Goal: Task Accomplishment & Management: Use online tool/utility

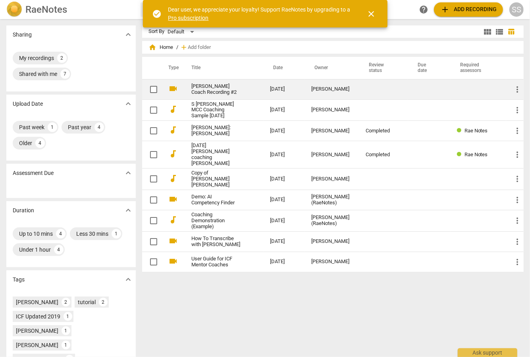
click at [210, 86] on link "[PERSON_NAME] Coach Recording #2" at bounding box center [216, 89] width 50 height 12
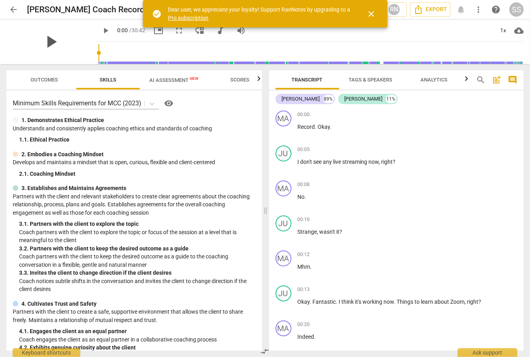
click at [44, 42] on span "play_arrow" at bounding box center [51, 41] width 21 height 21
click at [373, 10] on span "close" at bounding box center [372, 14] width 10 height 10
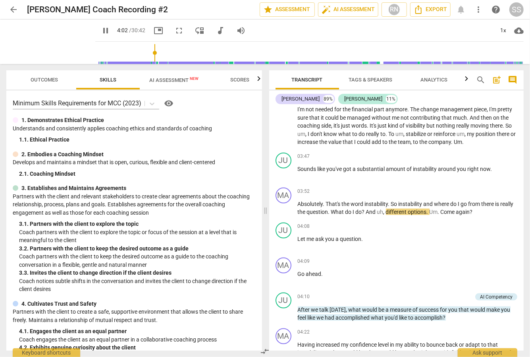
scroll to position [617, 0]
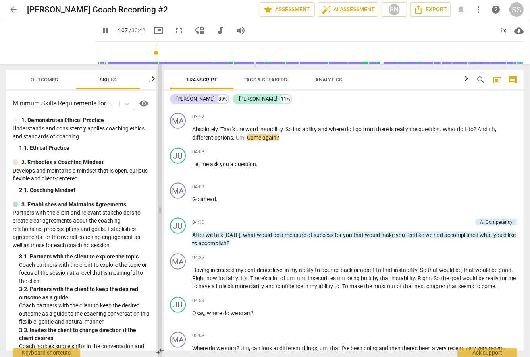
drag, startPoint x: 266, startPoint y: 193, endPoint x: 162, endPoint y: 219, distance: 107.2
click at [161, 219] on span at bounding box center [160, 210] width 5 height 293
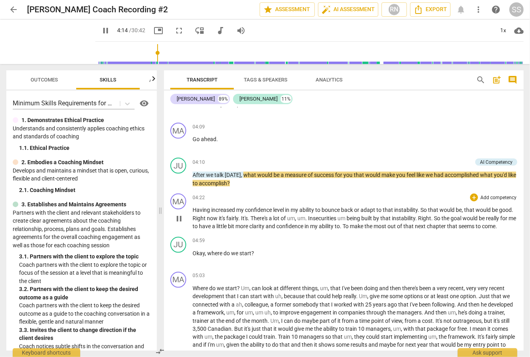
scroll to position [685, 0]
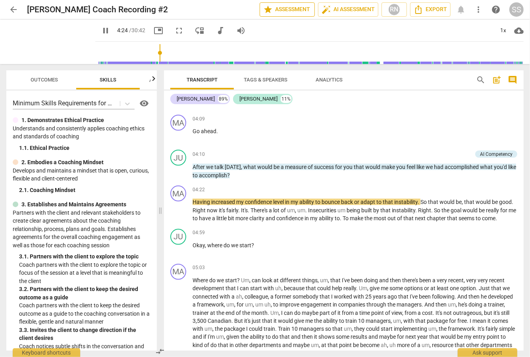
click at [280, 11] on span "star Assessment" at bounding box center [287, 10] width 48 height 10
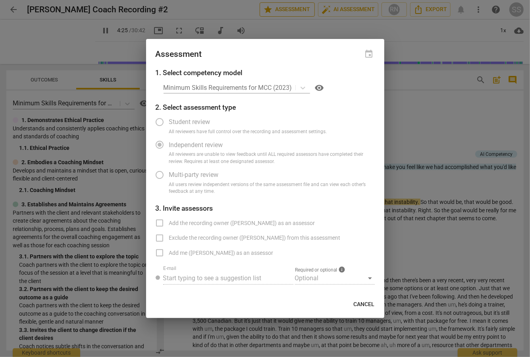
type input "265"
radio input "false"
click at [300, 83] on div "Minimum Skills Requirements for MCC (2023) visibility" at bounding box center [269, 87] width 211 height 13
type input "279"
radio input "false"
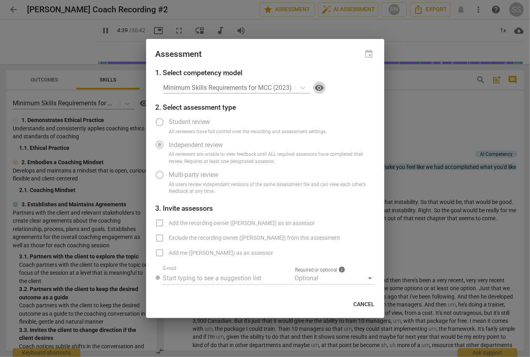
click at [320, 83] on span "visibility" at bounding box center [320, 88] width 10 height 10
type input "280"
radio input "false"
type input "378"
click at [364, 308] on span "Cancel" at bounding box center [364, 304] width 21 height 8
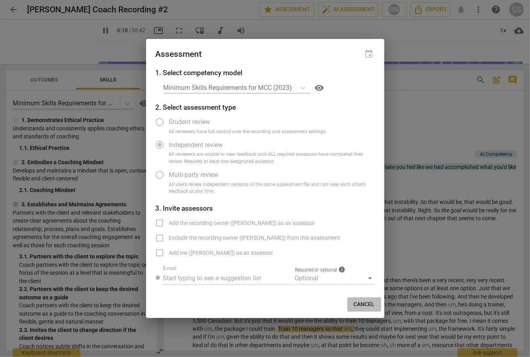
radio input "false"
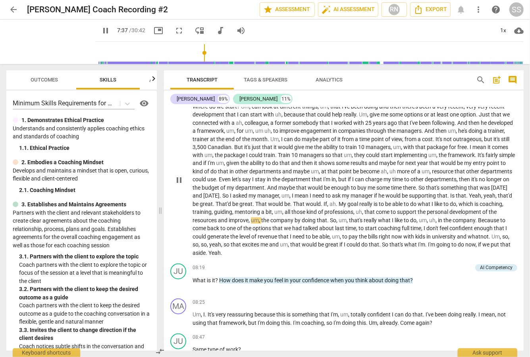
scroll to position [865, 0]
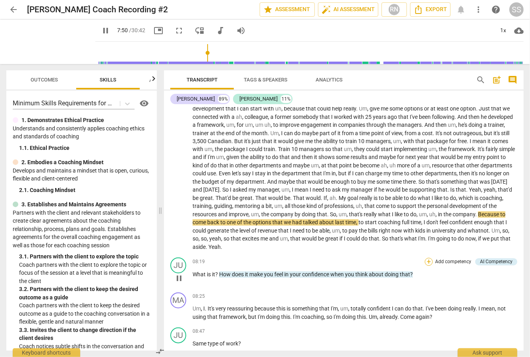
click at [425, 266] on div "+" at bounding box center [429, 262] width 8 height 8
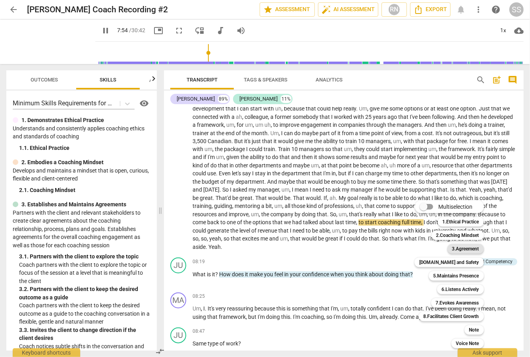
click at [462, 250] on b "3.Agreement" at bounding box center [465, 249] width 27 height 10
type input "475"
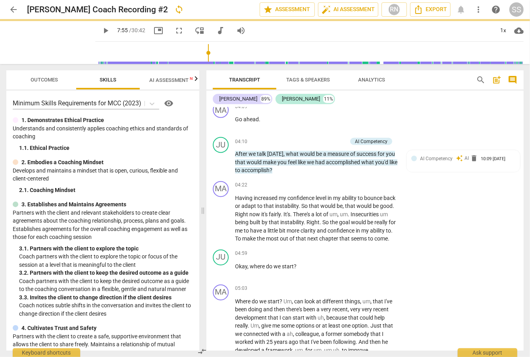
scroll to position [1312, 0]
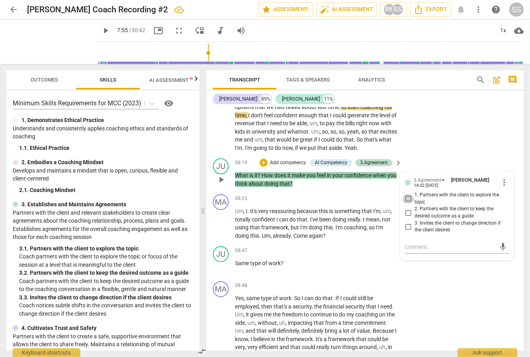
click at [407, 203] on input "1. Partners with the client to explore the topic" at bounding box center [408, 199] width 13 height 10
checkbox input "true"
click at [405, 251] on textarea at bounding box center [450, 247] width 91 height 8
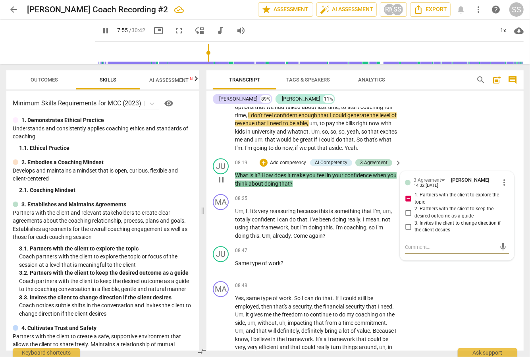
type input "476"
click at [406, 203] on input "1. Partners with the client to explore the topic" at bounding box center [408, 199] width 13 height 10
checkbox input "false"
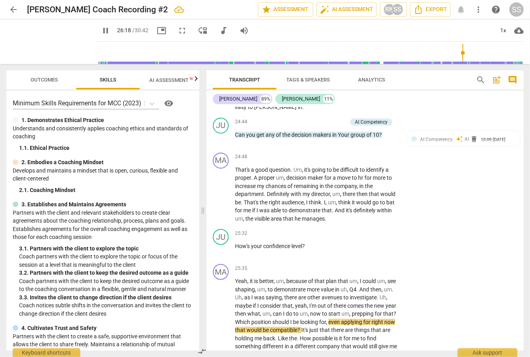
scroll to position [3916, 0]
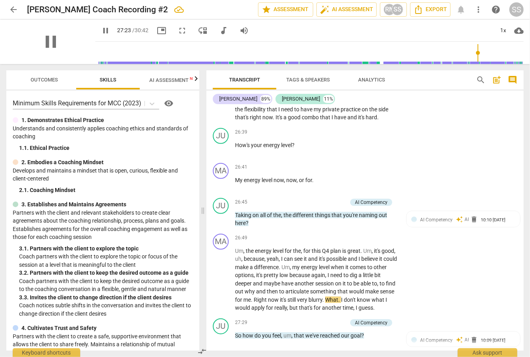
click at [28, 23] on div "pause" at bounding box center [50, 41] width 89 height 44
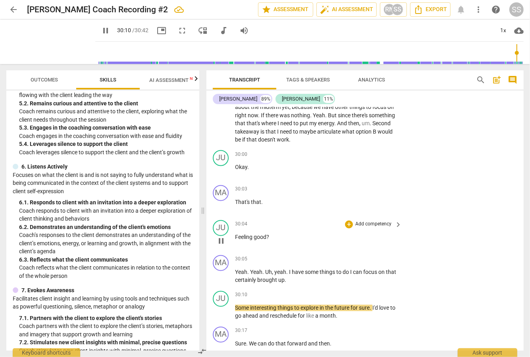
scroll to position [4704, 0]
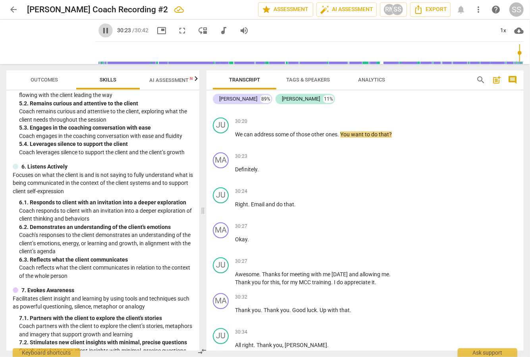
click at [101, 28] on span "pause" at bounding box center [106, 31] width 10 height 10
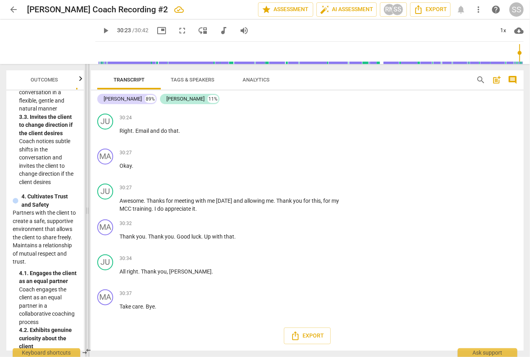
scroll to position [4054, 0]
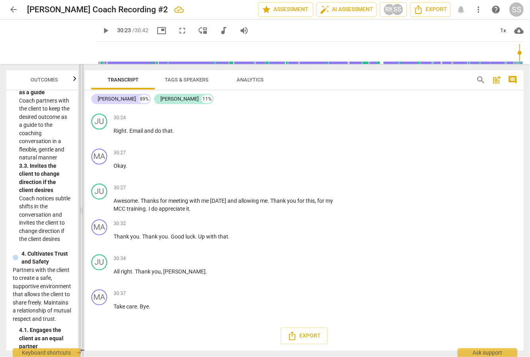
drag, startPoint x: 201, startPoint y: 153, endPoint x: 79, endPoint y: 162, distance: 121.9
click at [79, 162] on span at bounding box center [81, 210] width 5 height 293
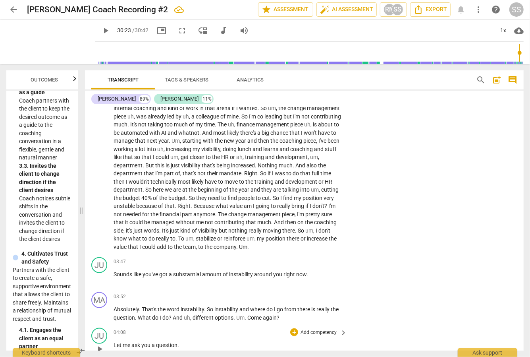
scroll to position [503, 0]
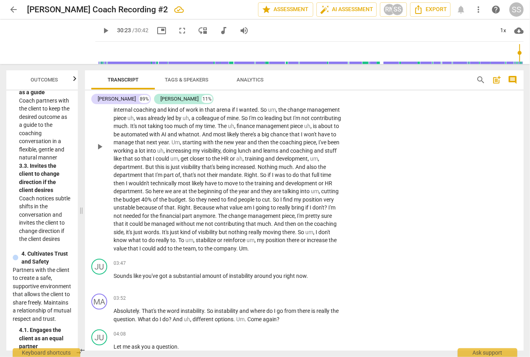
type input "1823"
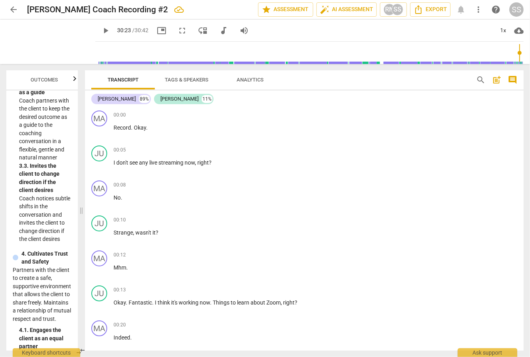
scroll to position [0, 0]
click at [432, 8] on span "Export" at bounding box center [430, 10] width 33 height 10
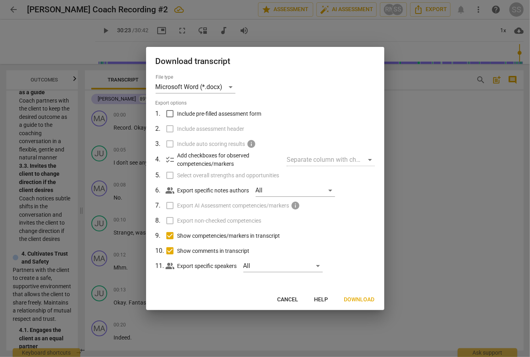
click at [287, 301] on span "Cancel" at bounding box center [288, 300] width 21 height 8
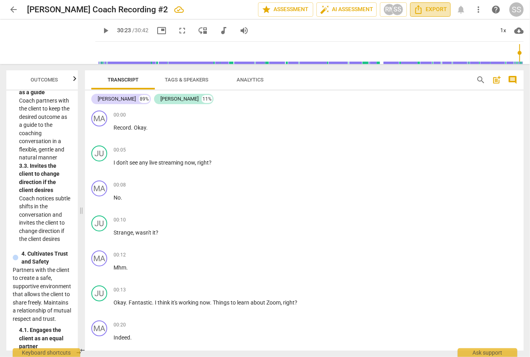
click at [436, 10] on span "Export" at bounding box center [430, 10] width 33 height 10
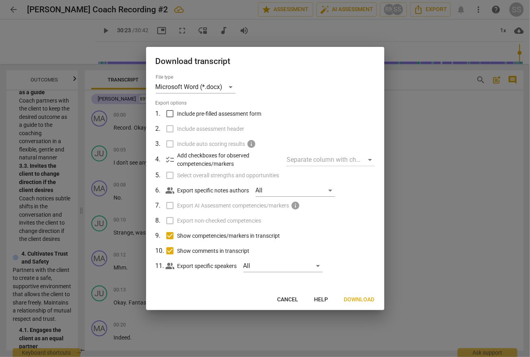
click at [167, 207] on label "Export AI Assessment competencies/markers info" at bounding box center [265, 205] width 208 height 15
click at [355, 301] on span "Download" at bounding box center [359, 300] width 31 height 8
